Goal: Find specific page/section: Find specific page/section

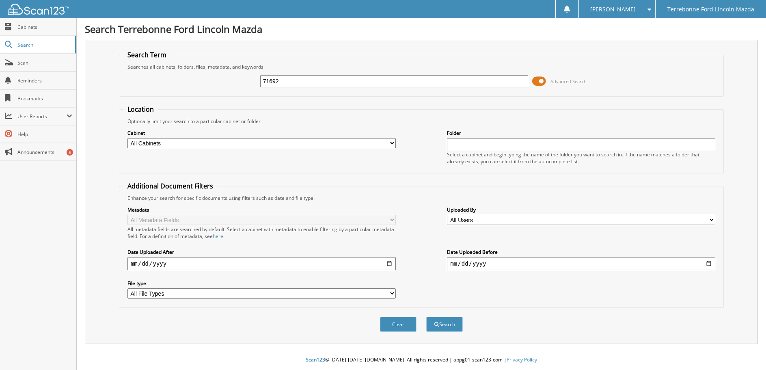
type input "71692"
click at [426, 317] on button "Search" at bounding box center [444, 324] width 37 height 15
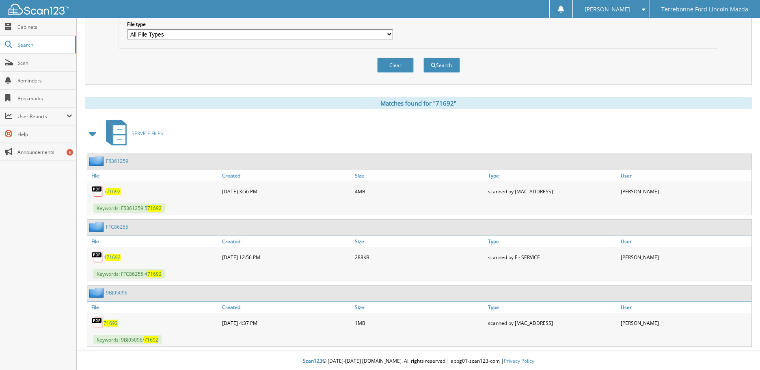
scroll to position [261, 0]
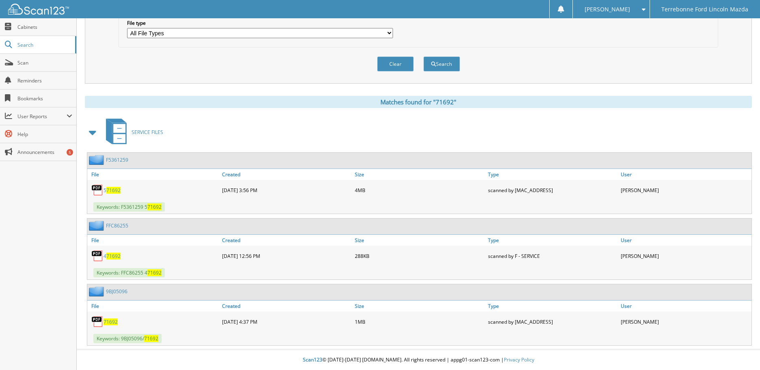
click at [111, 323] on span "71692" at bounding box center [110, 321] width 14 height 7
click at [108, 323] on span "71692" at bounding box center [110, 321] width 14 height 7
